Goal: Find specific page/section: Find specific page/section

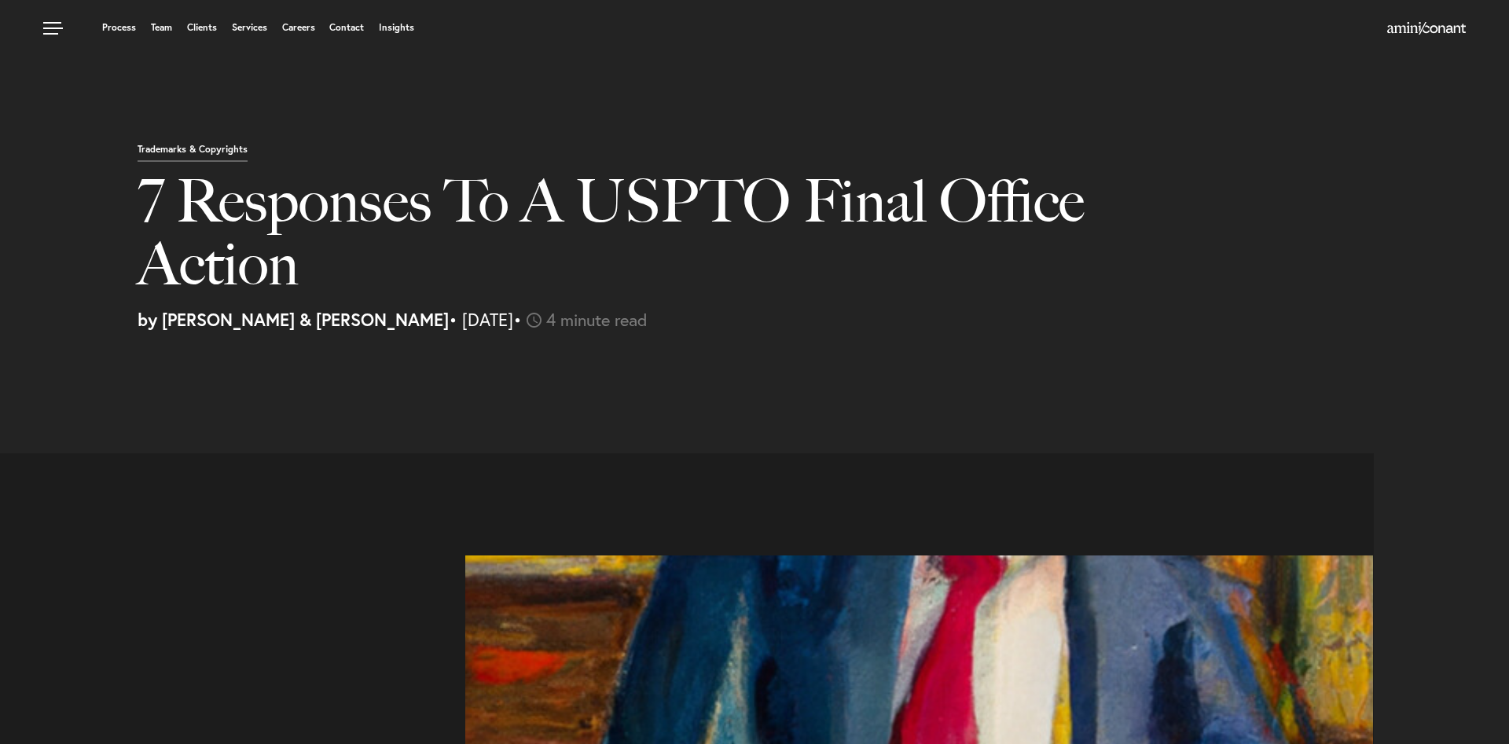
select select "FR"
select select "Austin"
select select "Business and Civil Litigation"
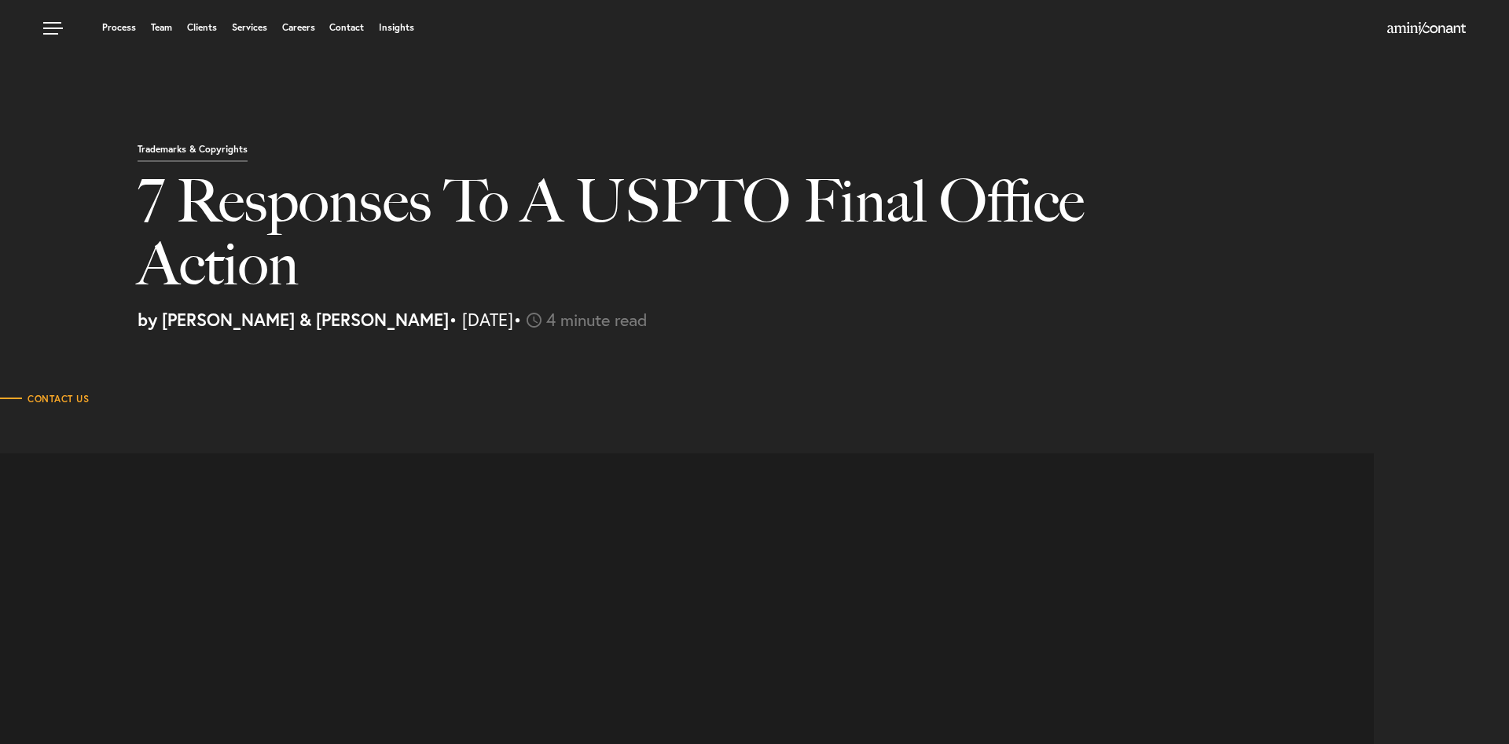
select select "FR"
select select "Austin"
select select "Business and Civil Litigation"
select select "FR"
select select "Austin"
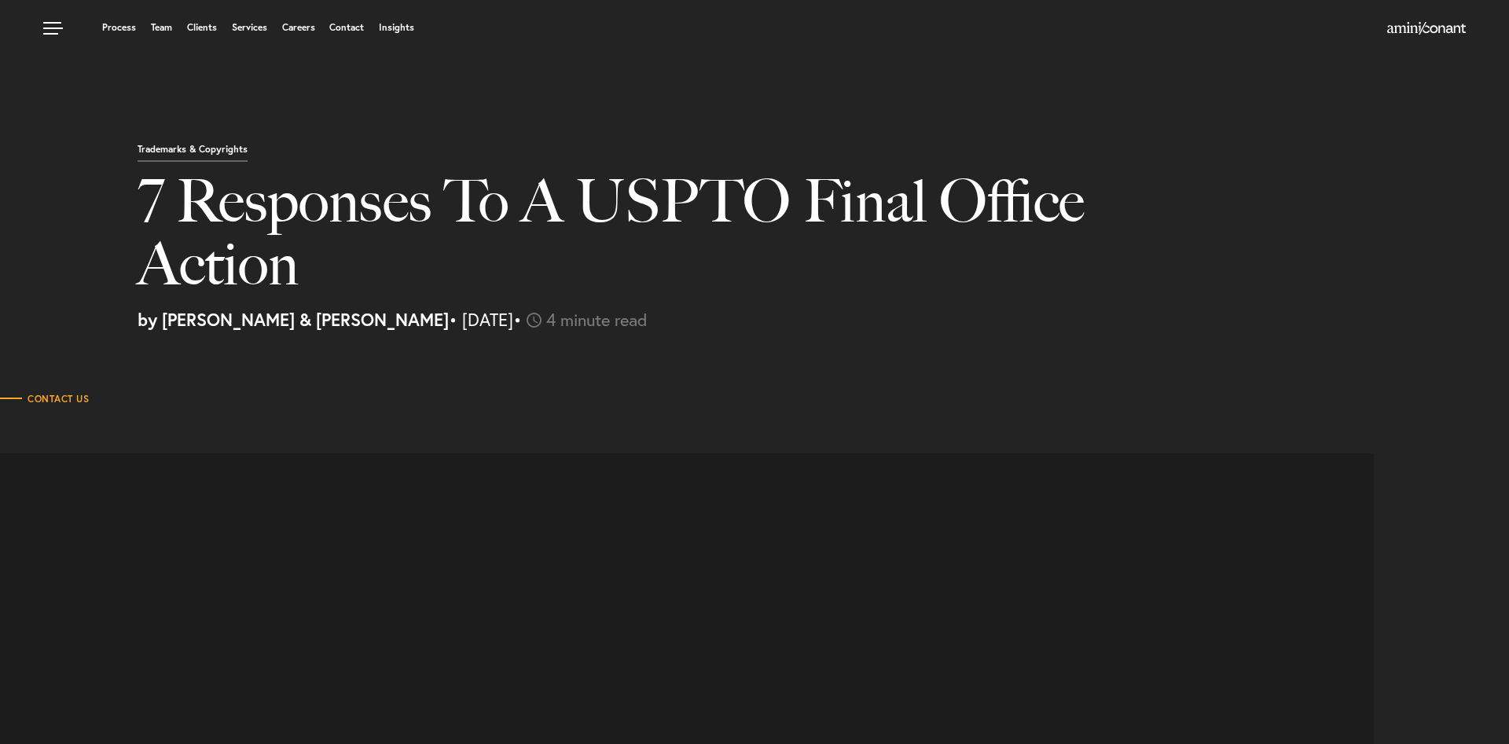
select select "Business and Civil Litigation"
select select "FR"
select select "Austin"
select select "Business and Civil Litigation"
select select "FR"
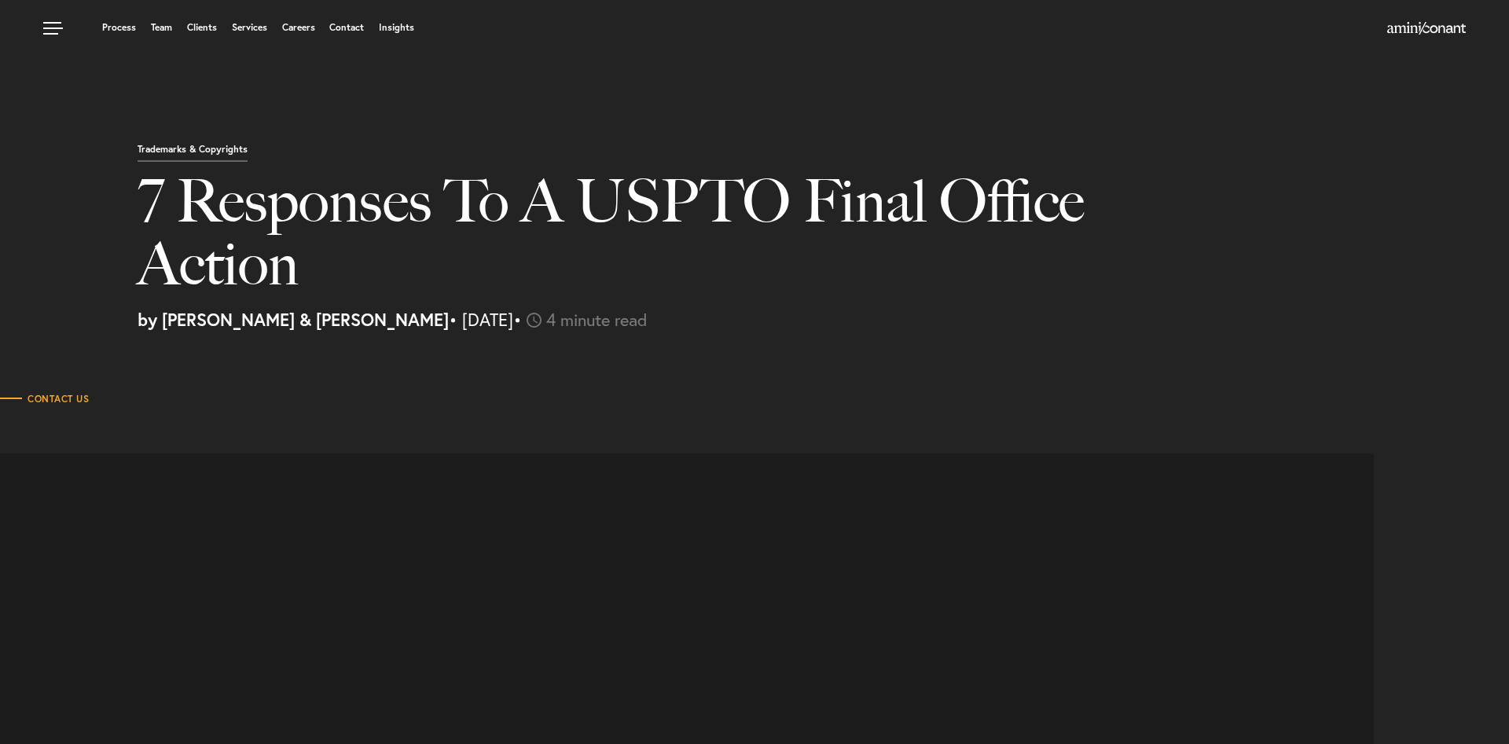
select select "Austin"
select select "Business and Civil Litigation"
